Goal: Find specific page/section: Locate a particular part of the current website

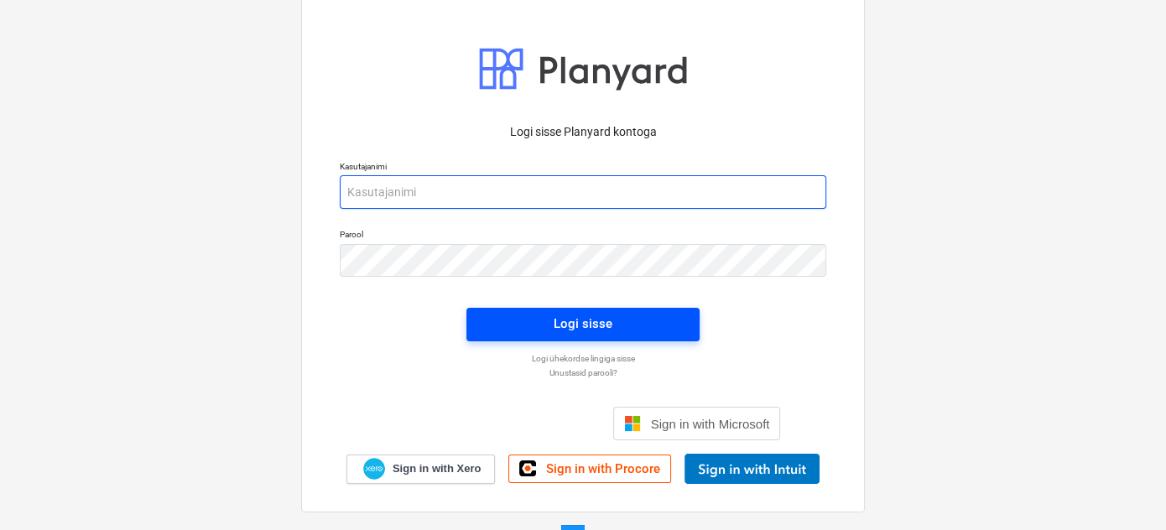
type input "[PERSON_NAME][EMAIL_ADDRESS][DOMAIN_NAME]"
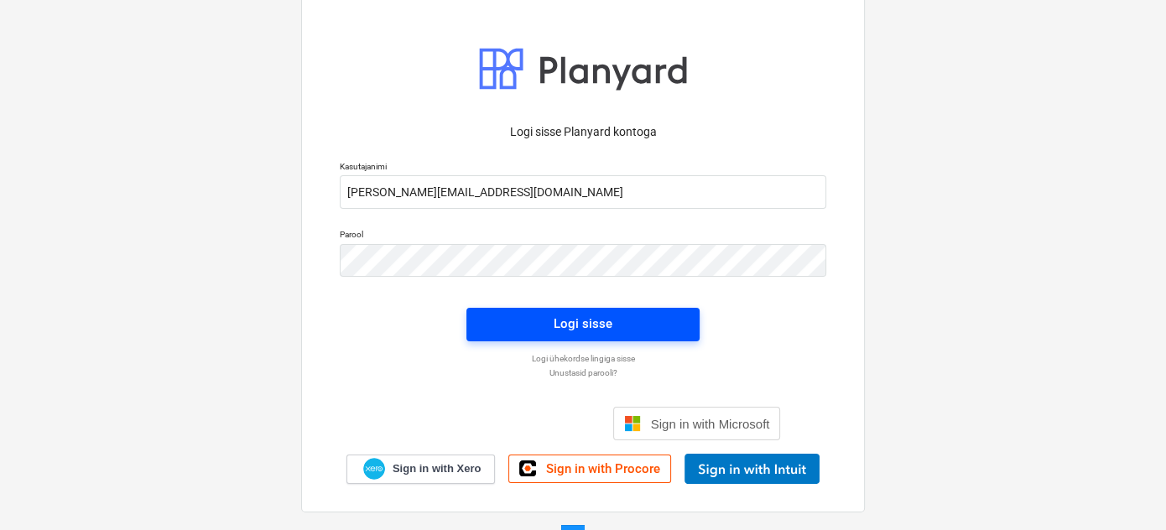
click at [582, 325] on div "Logi sisse" at bounding box center [583, 324] width 59 height 22
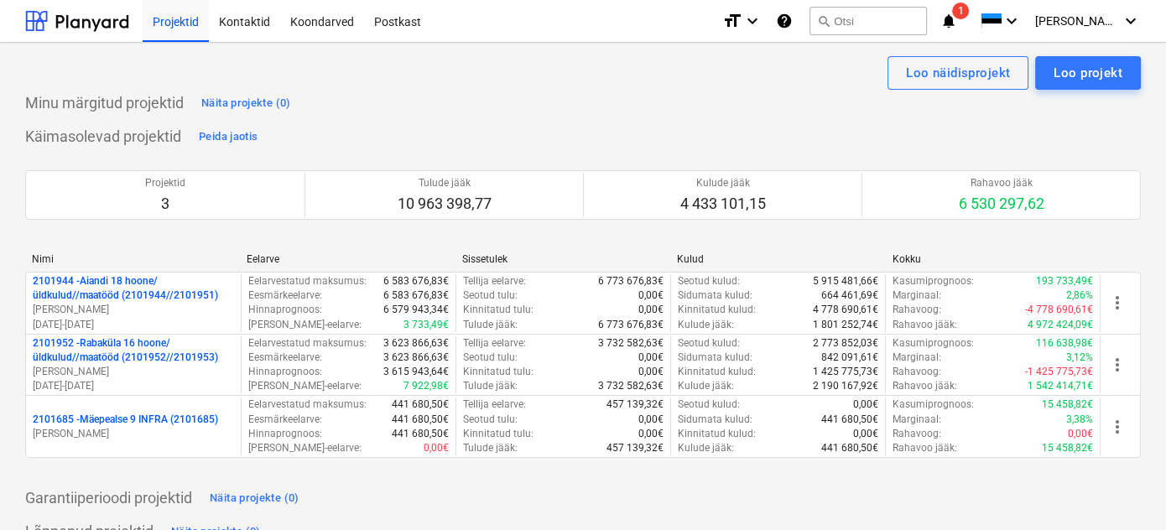
click at [957, 25] on icon "notifications" at bounding box center [949, 21] width 17 height 20
click at [490, 117] on div "Minu märgitud projektid Näita projekte (0) Käimasolevad projektid Peida jaotis …" at bounding box center [583, 467] width 1116 height 755
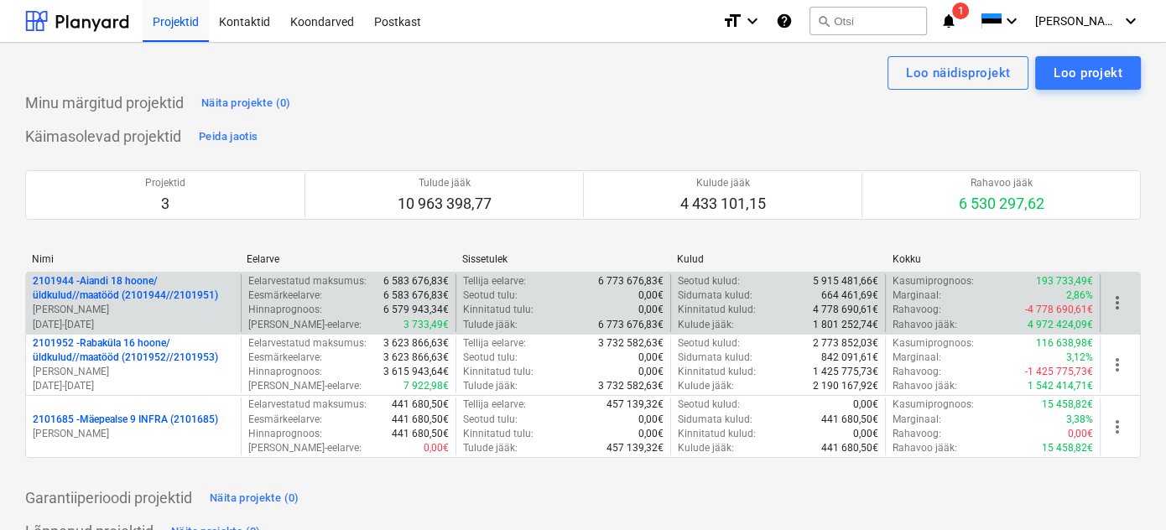
click at [138, 301] on p "2101944 - Aiandi 18 hoone/üldkulud//maatööd (2101944//2101951)" at bounding box center [133, 288] width 201 height 29
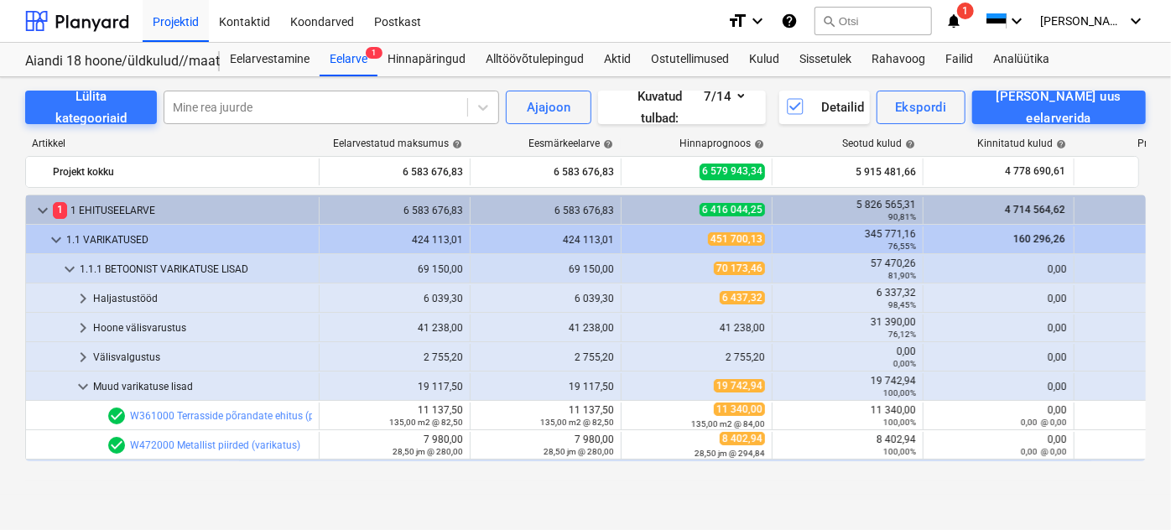
click at [275, 107] on div at bounding box center [316, 107] width 286 height 17
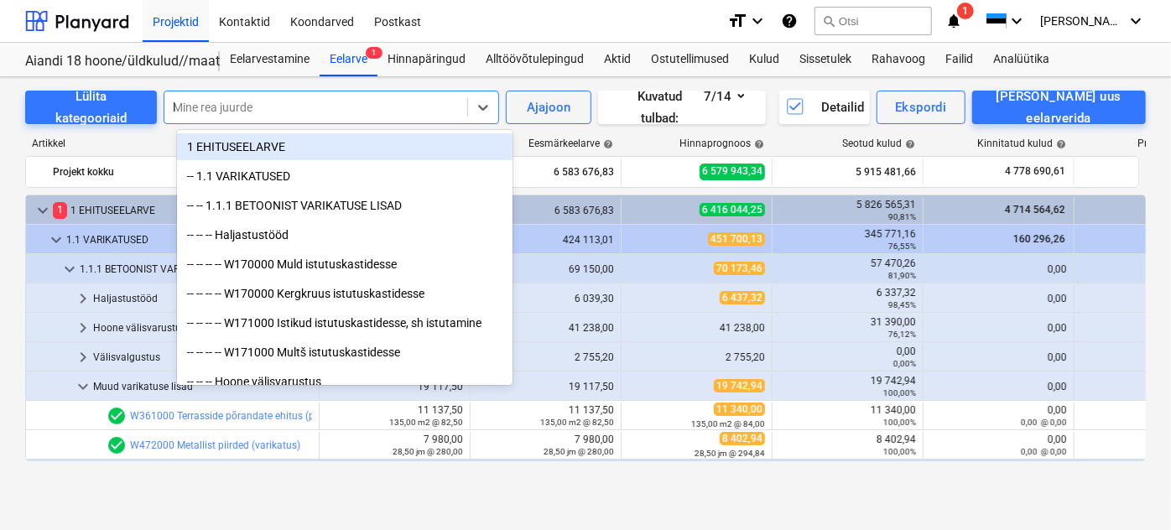
type input "lak"
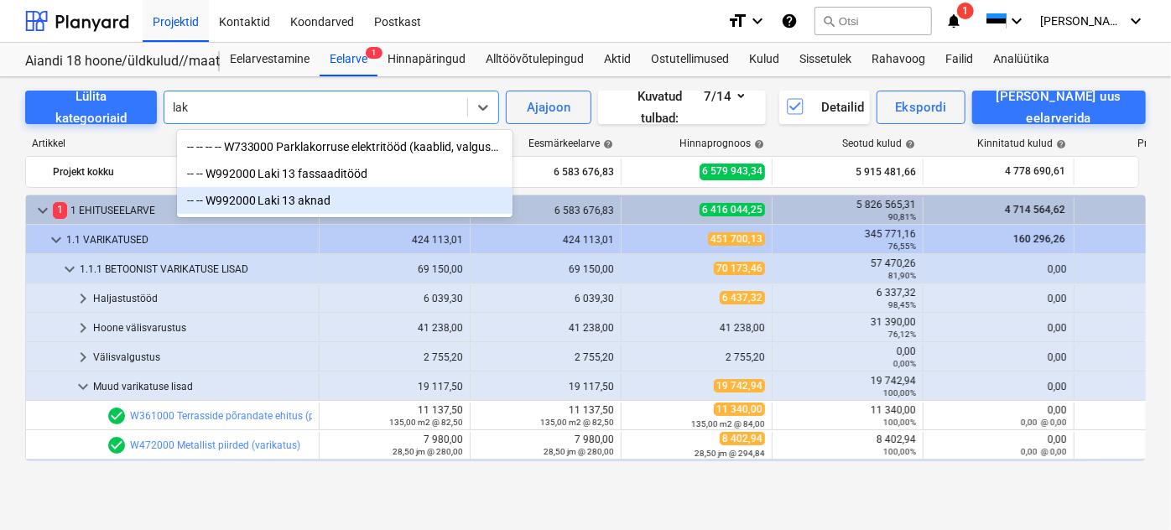
click at [279, 201] on div "-- -- W992000 Laki 13 aknad" at bounding box center [345, 200] width 336 height 27
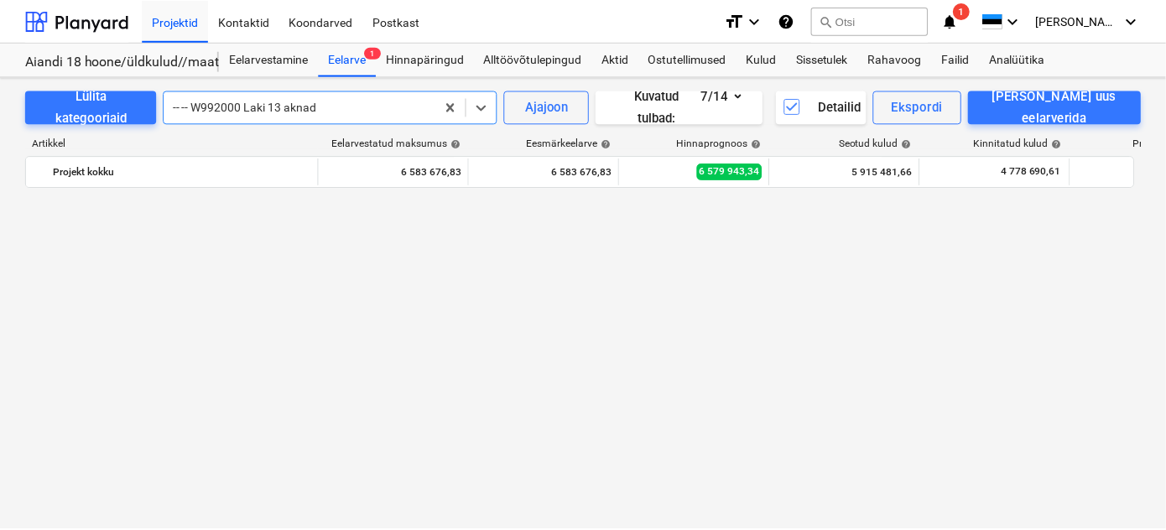
scroll to position [1437, 0]
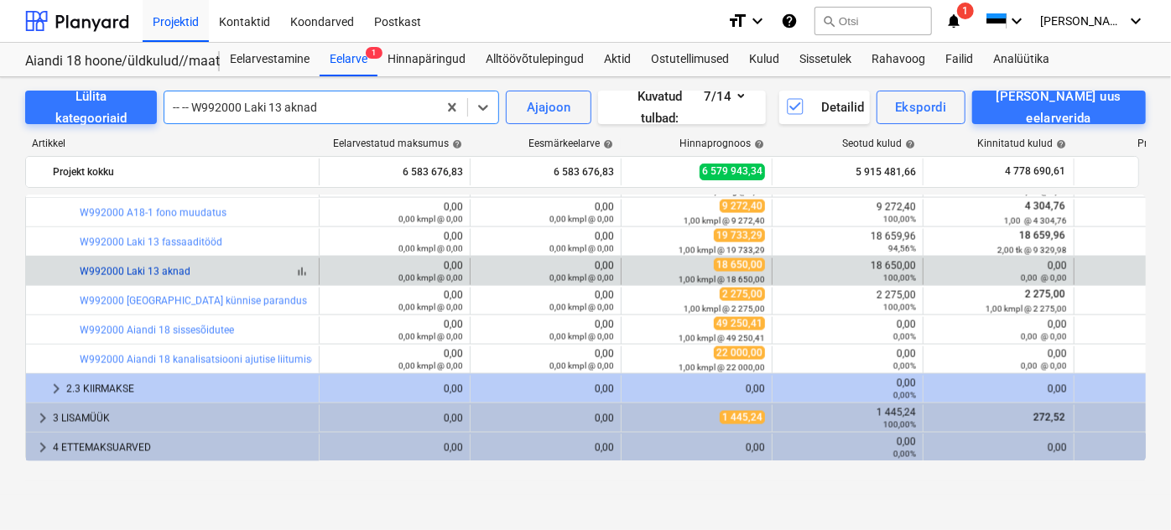
click at [150, 270] on link "W992000 Laki 13 aknad" at bounding box center [135, 272] width 111 height 12
